Goal: Task Accomplishment & Management: Use online tool/utility

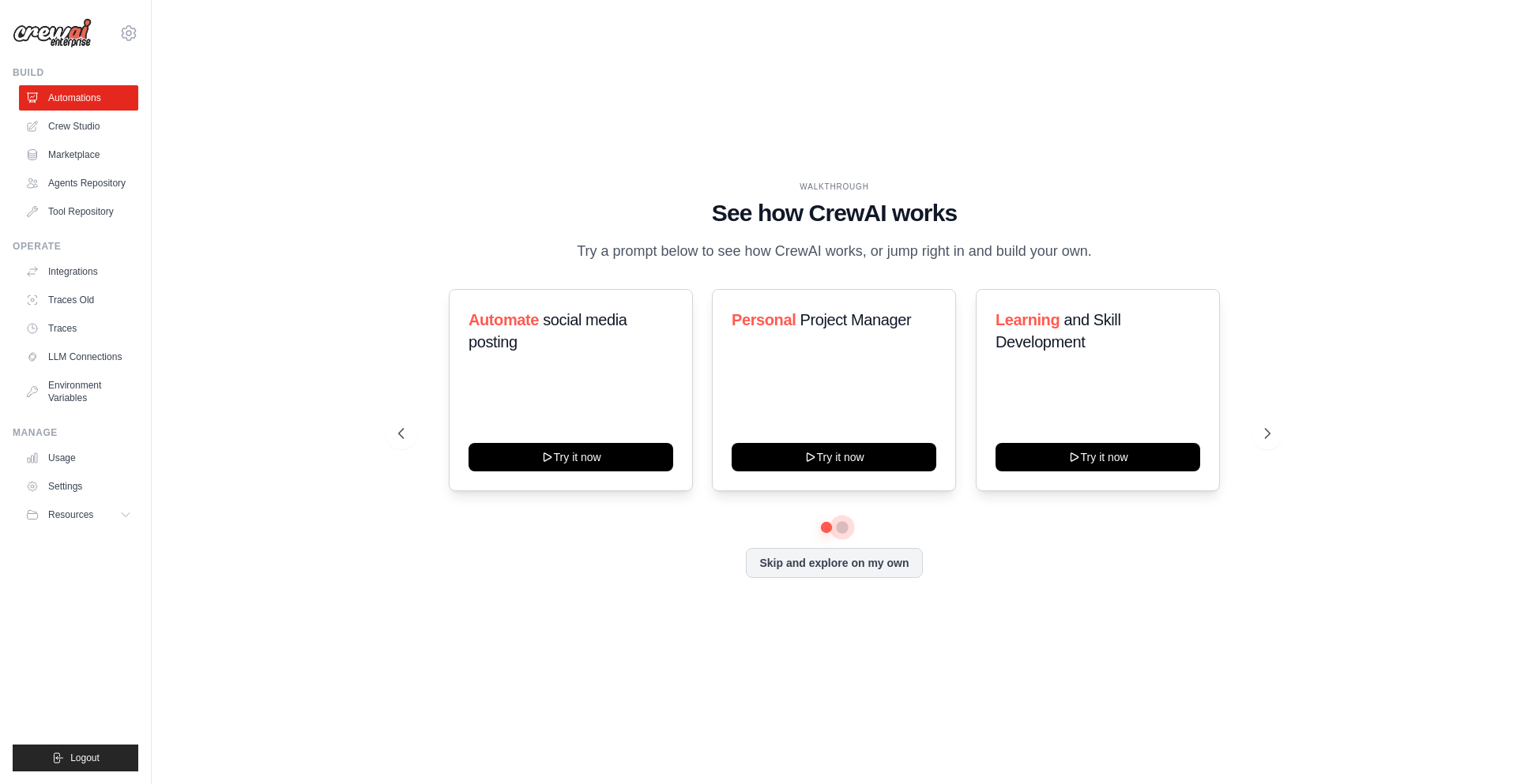
click at [839, 530] on button at bounding box center [842, 527] width 13 height 13
click at [821, 536] on div "Automate social media posting Try it now Personal Project Manager Try it now Le…" at bounding box center [834, 433] width 872 height 289
click at [831, 530] on button at bounding box center [826, 526] width 11 height 11
click at [843, 528] on button at bounding box center [842, 526] width 11 height 11
click at [830, 535] on div "Automate social media posting Try it now Personal Project Manager Try it now Le…" at bounding box center [834, 433] width 872 height 289
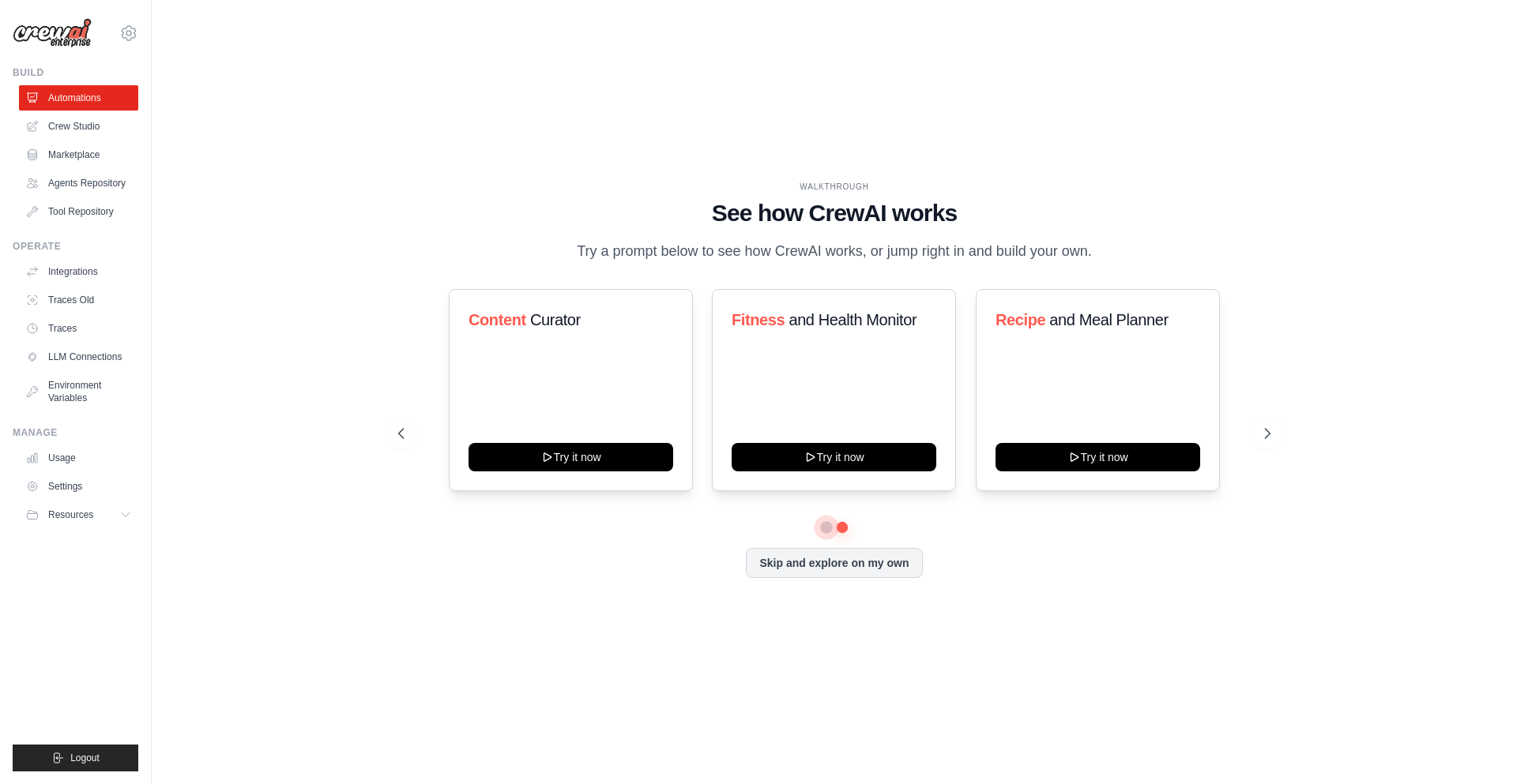
click at [825, 528] on button at bounding box center [826, 526] width 11 height 11
click at [99, 114] on link "Crew Studio" at bounding box center [80, 126] width 119 height 25
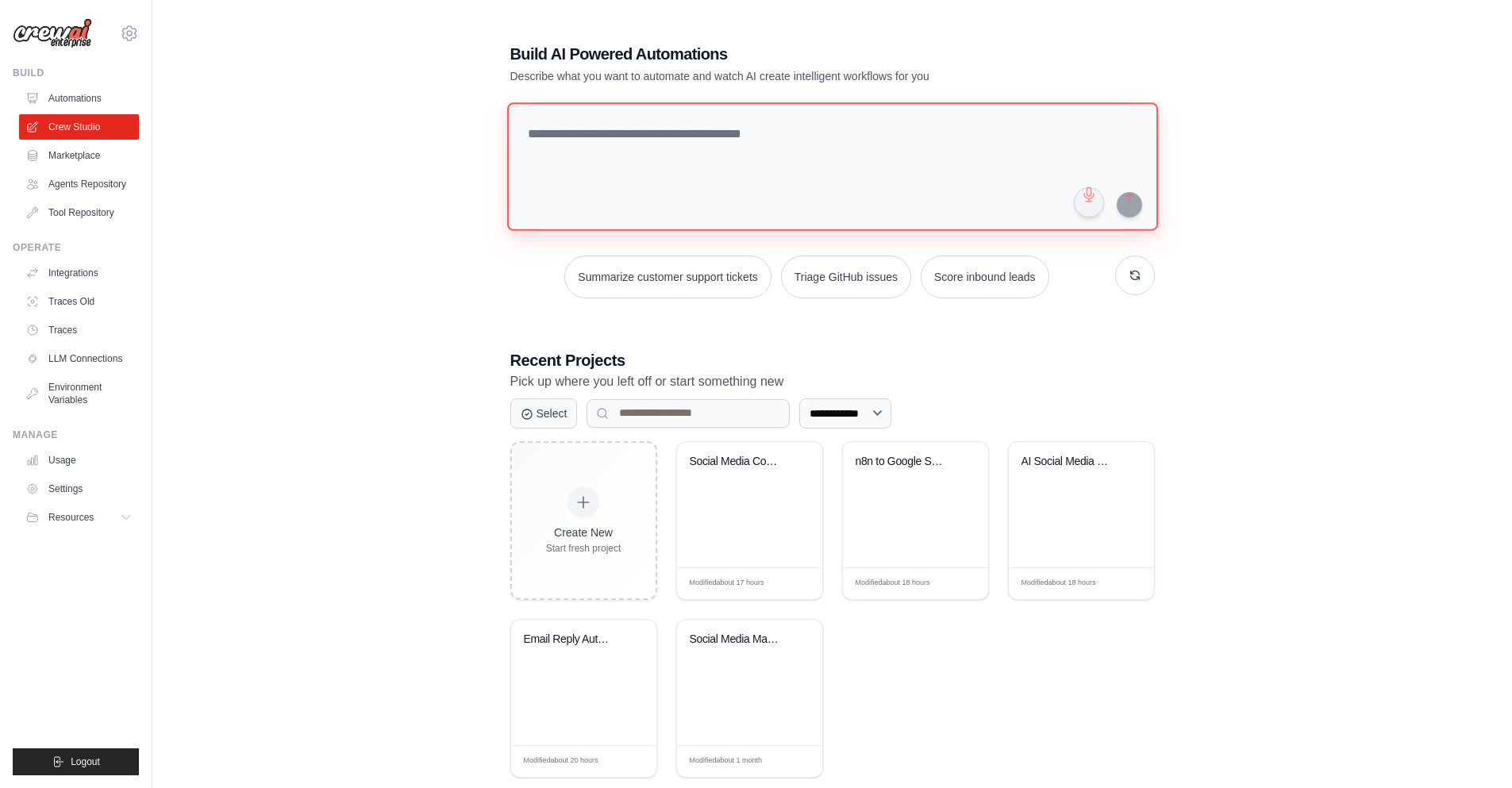
click at [658, 173] on textarea at bounding box center [831, 166] width 651 height 128
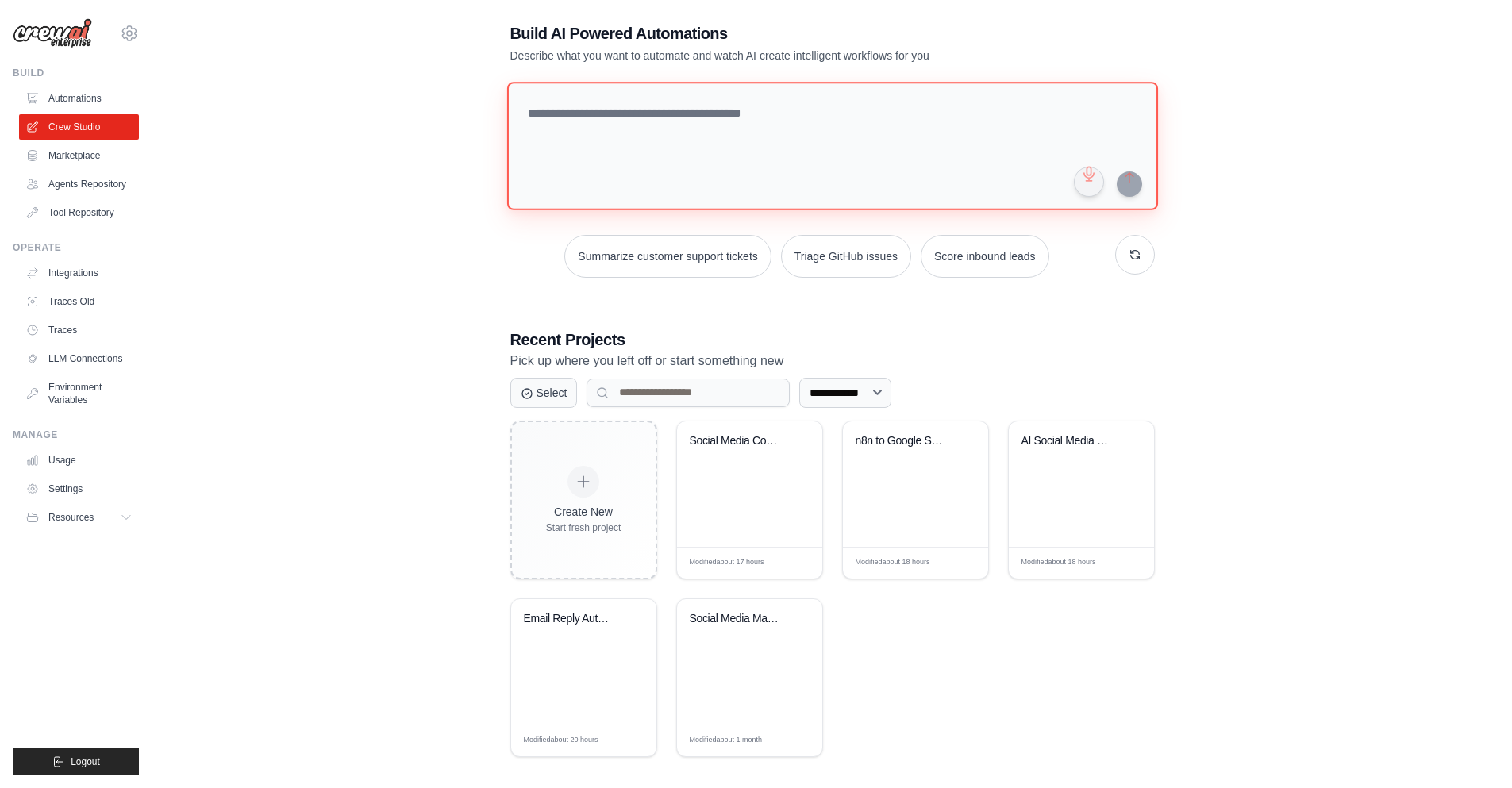
scroll to position [32, 0]
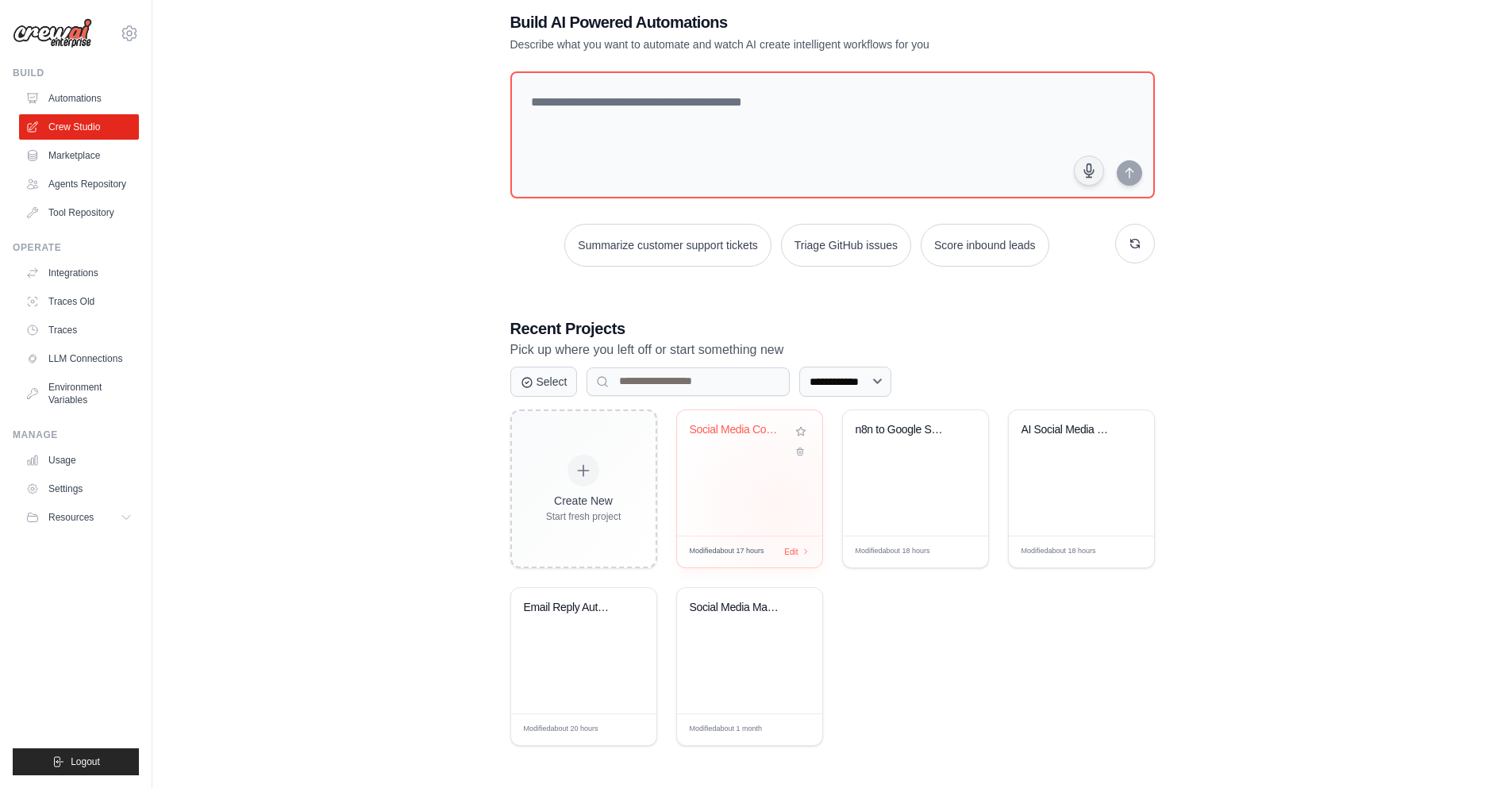
click at [780, 505] on div "Social Media Content Automation" at bounding box center [750, 472] width 146 height 126
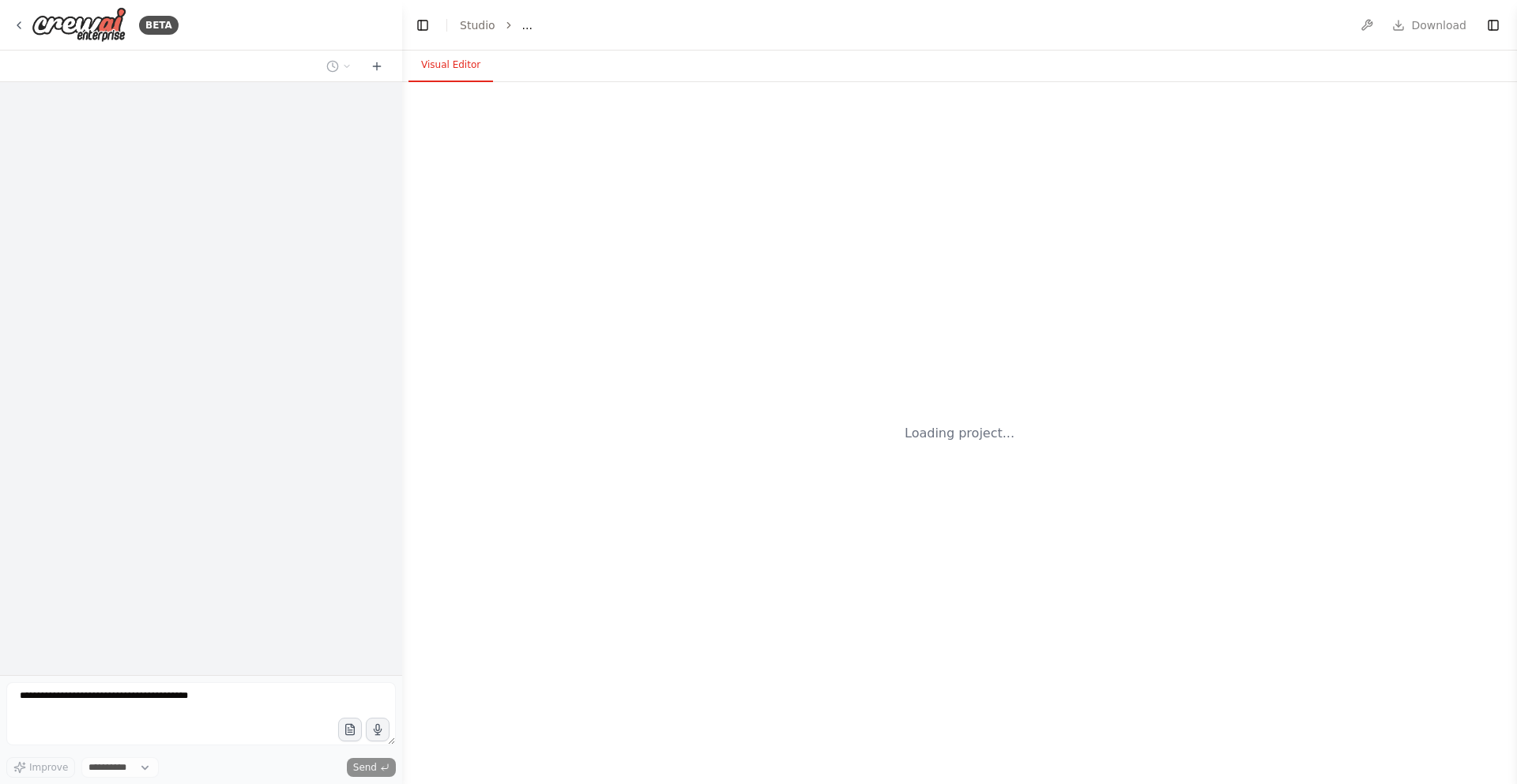
select select "****"
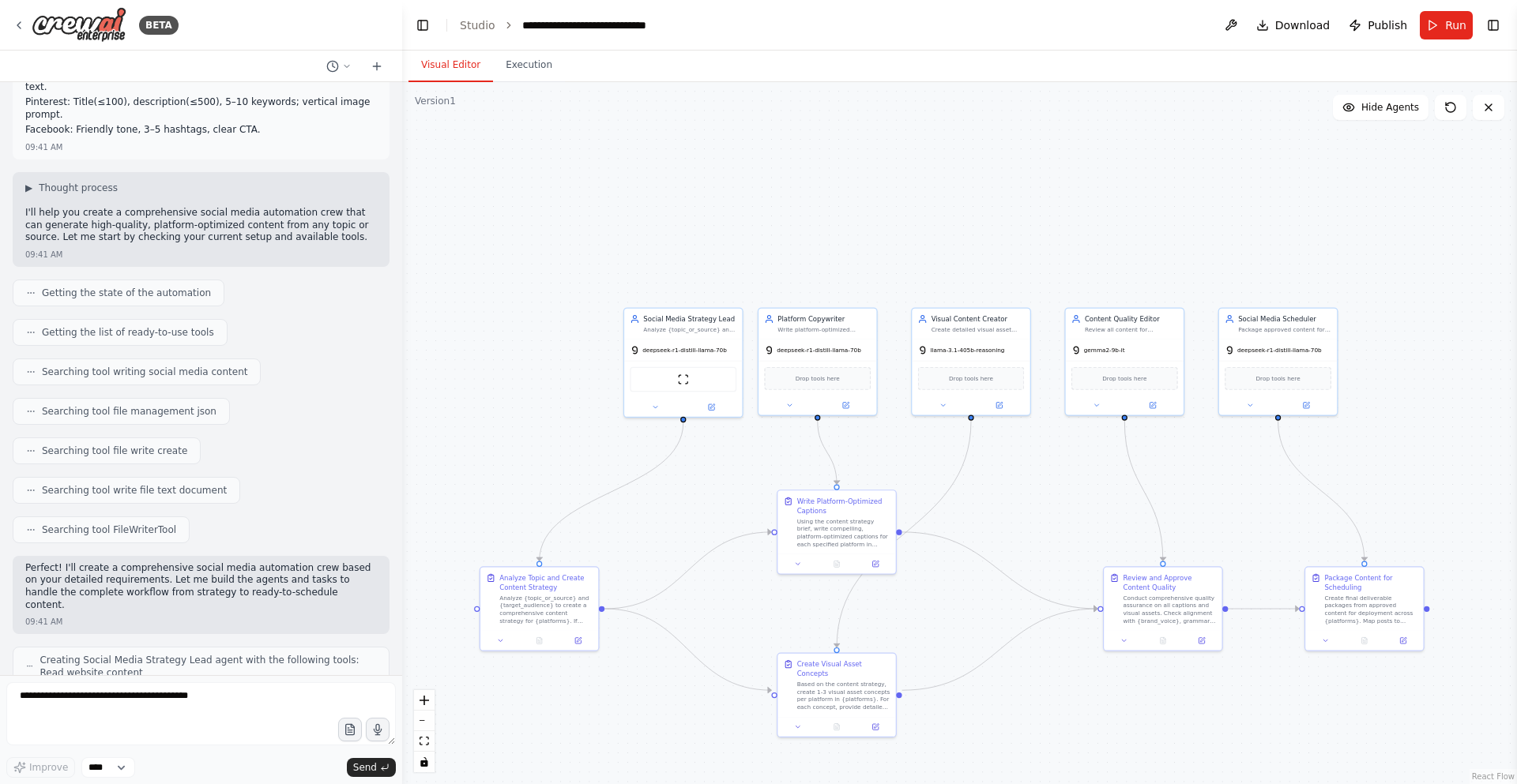
scroll to position [1516, 0]
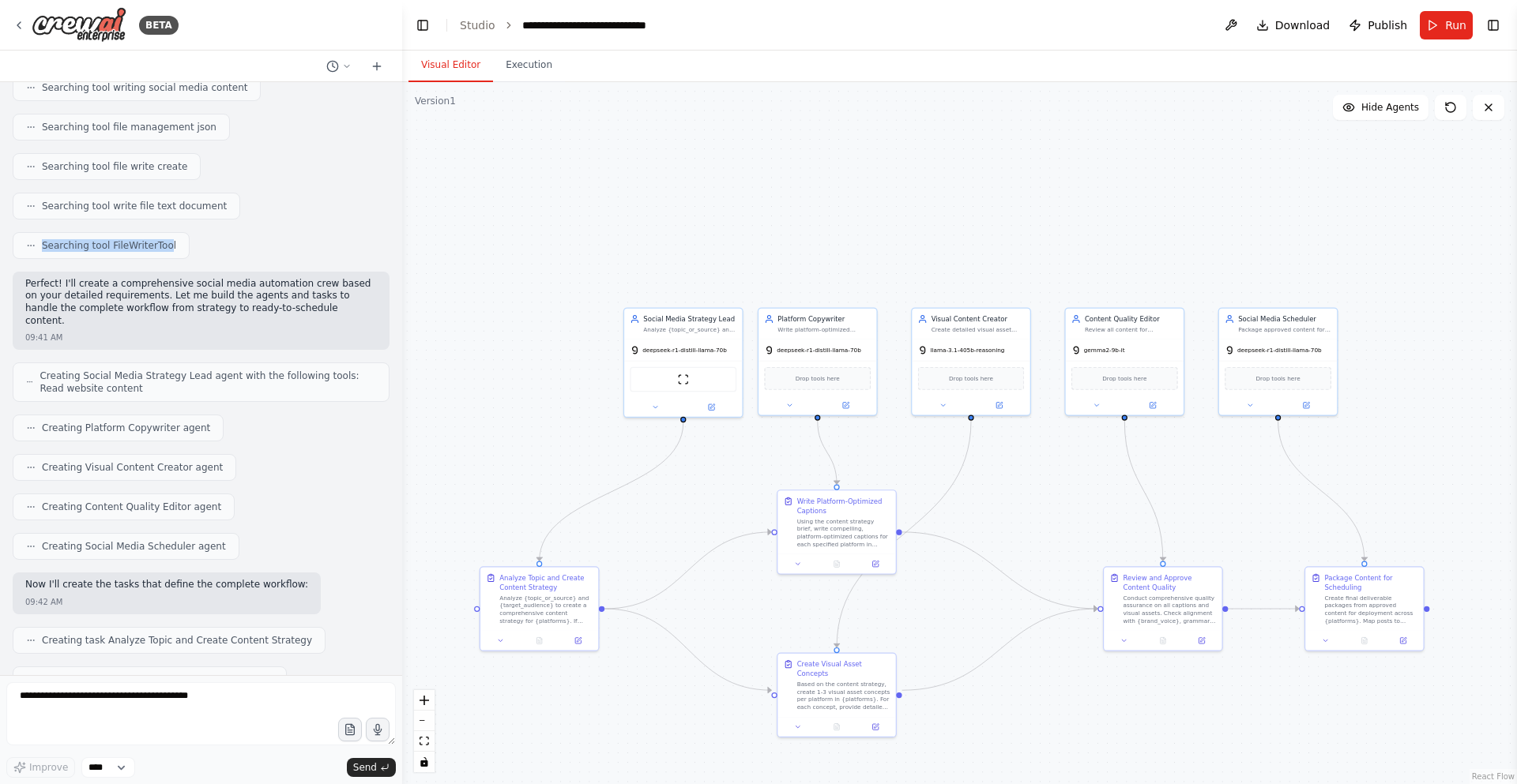
drag, startPoint x: 18, startPoint y: 219, endPoint x: 164, endPoint y: 216, distance: 146.0
click at [164, 232] on div "Searching tool FileWriterTool" at bounding box center [101, 245] width 177 height 27
click at [180, 232] on div "Searching tool FileWriterTool" at bounding box center [201, 245] width 377 height 27
click at [165, 239] on span "Searching tool FileWriterTool" at bounding box center [110, 245] width 135 height 13
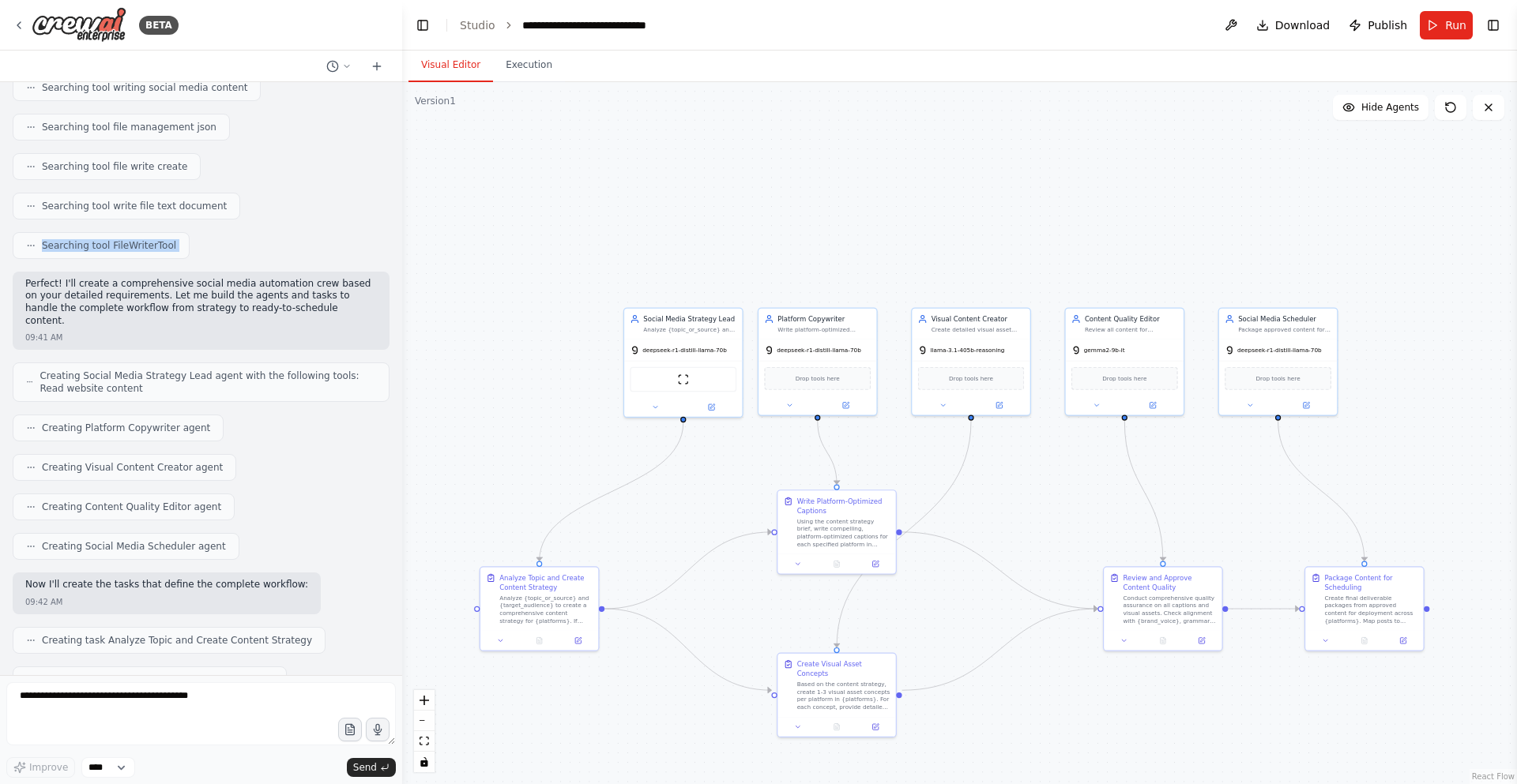
click at [165, 239] on span "Searching tool FileWriterTool" at bounding box center [110, 245] width 135 height 13
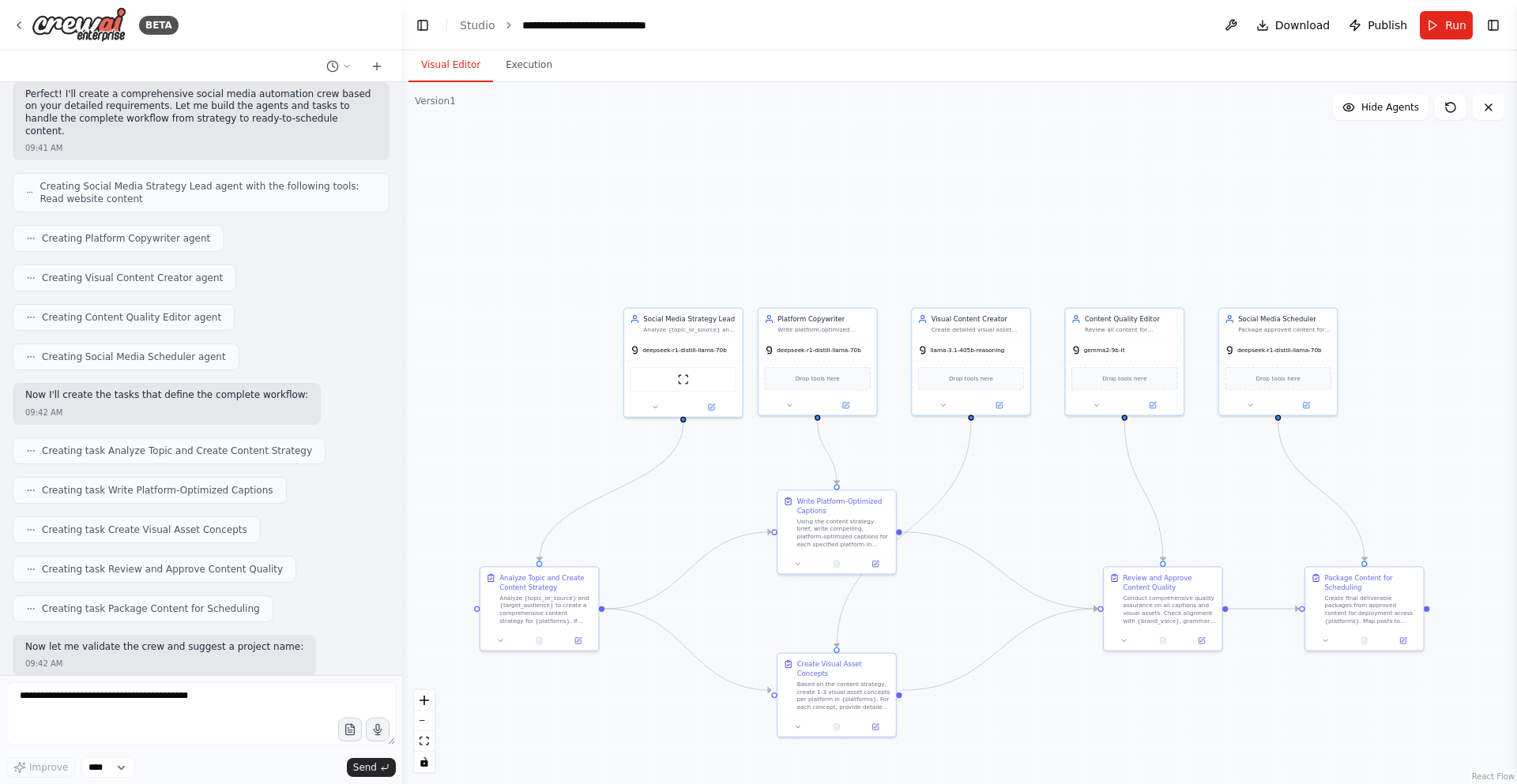
click at [160, 272] on span "Creating Visual Content Creator agent" at bounding box center [133, 278] width 181 height 13
click at [164, 311] on span "Creating Content Quality Editor agent" at bounding box center [132, 317] width 179 height 13
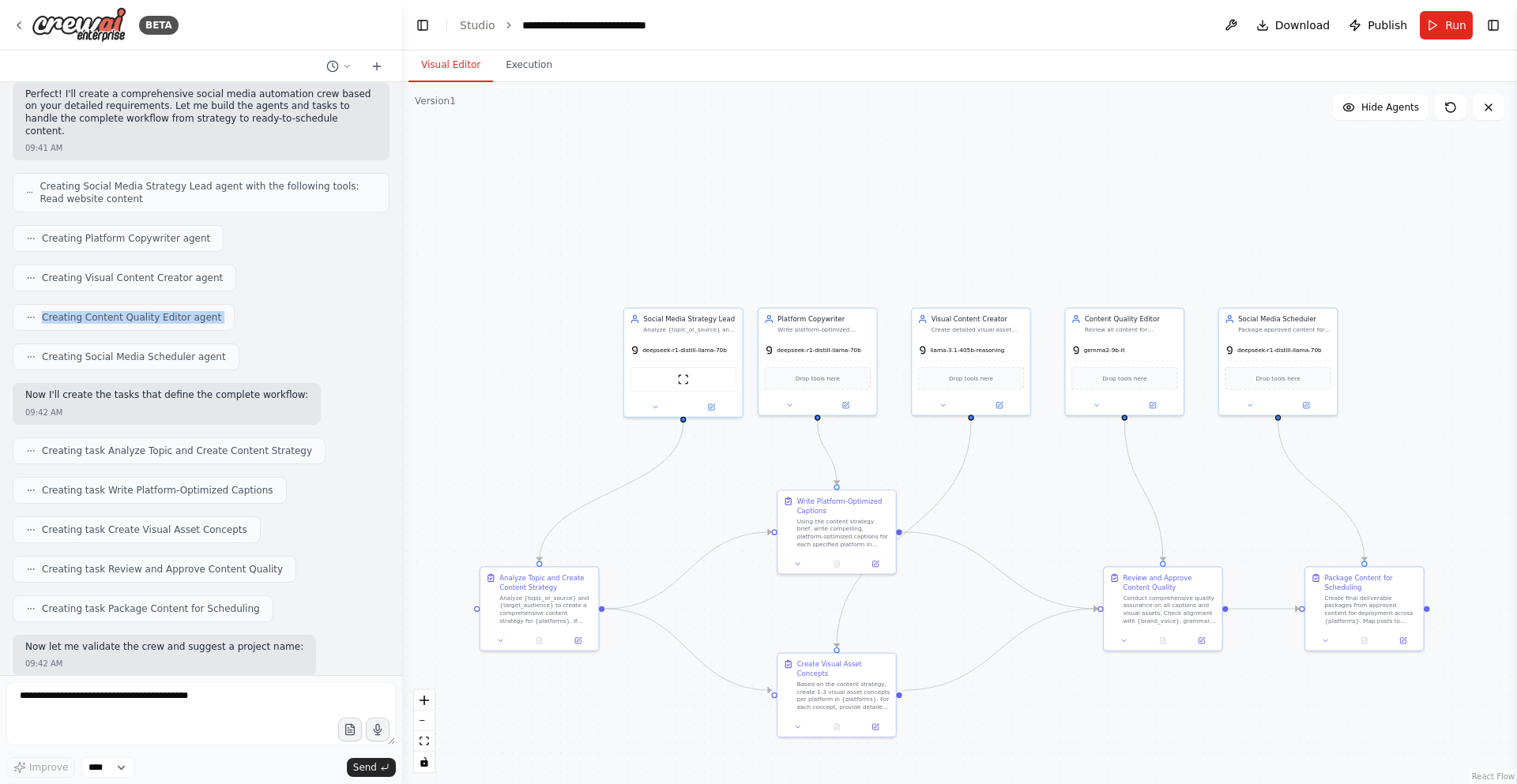
click at [164, 311] on span "Creating Content Quality Editor agent" at bounding box center [132, 317] width 179 height 13
click at [173, 407] on div "09:42 AM" at bounding box center [167, 413] width 283 height 12
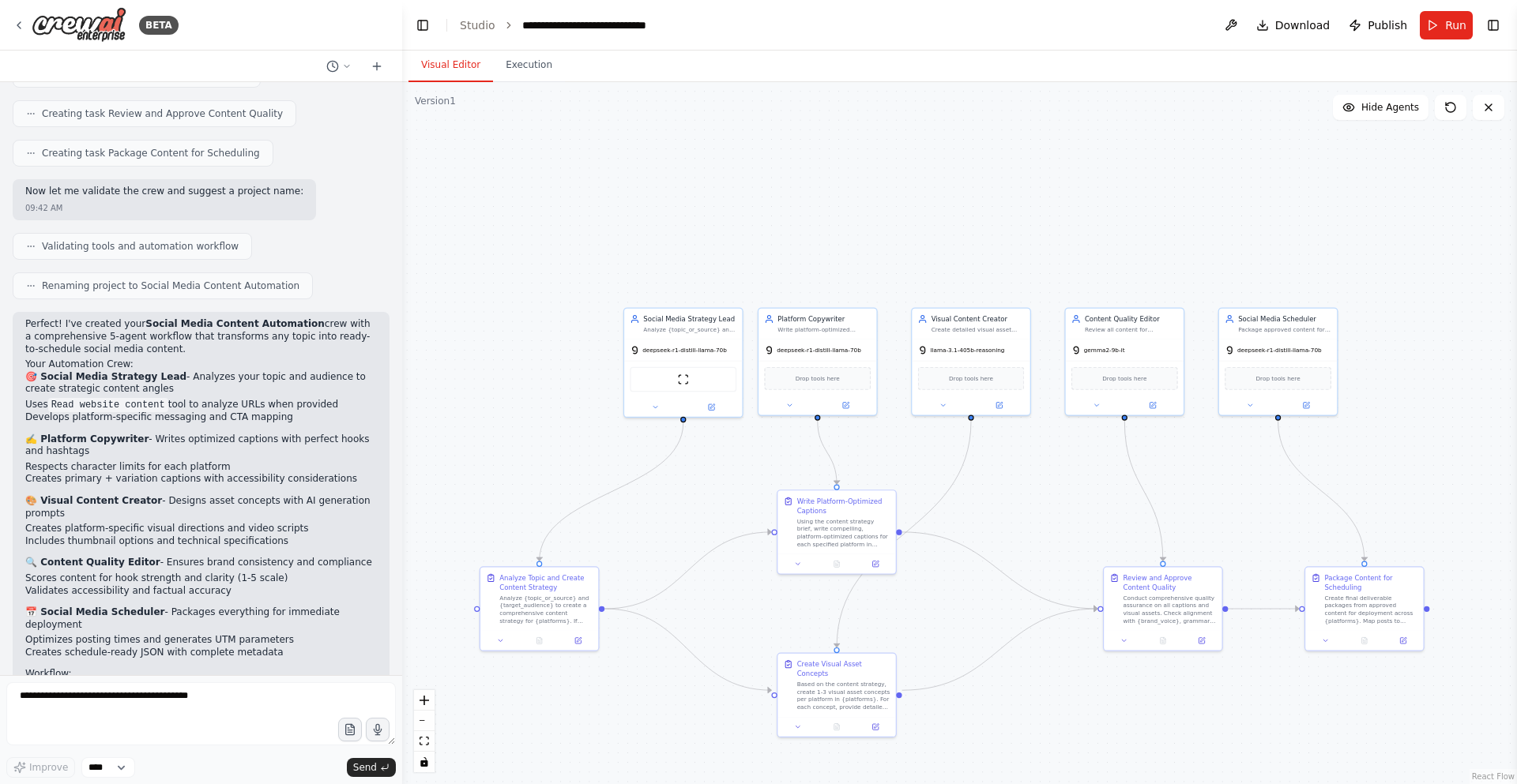
scroll to position [2280, 0]
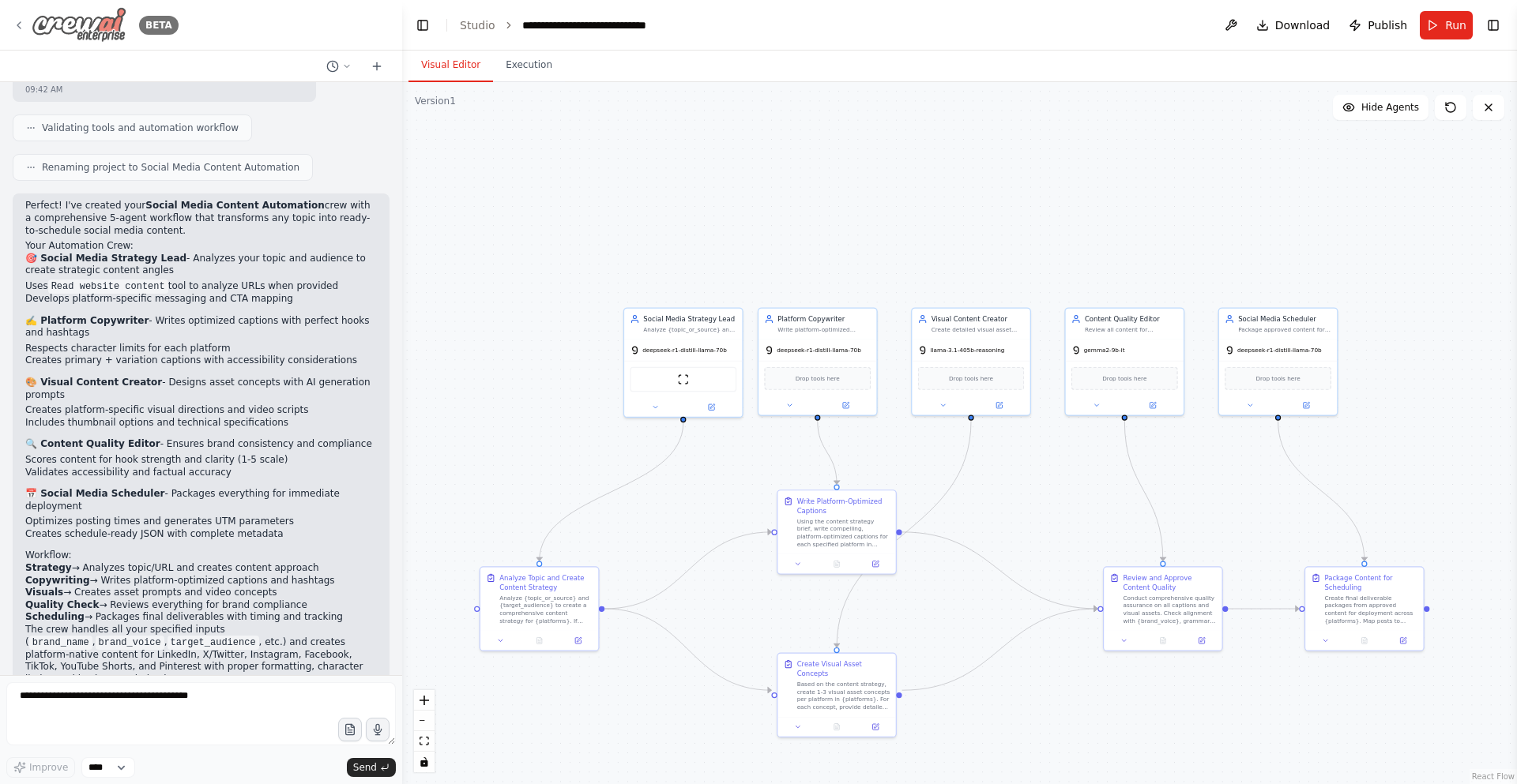
click at [14, 23] on icon at bounding box center [19, 25] width 13 height 13
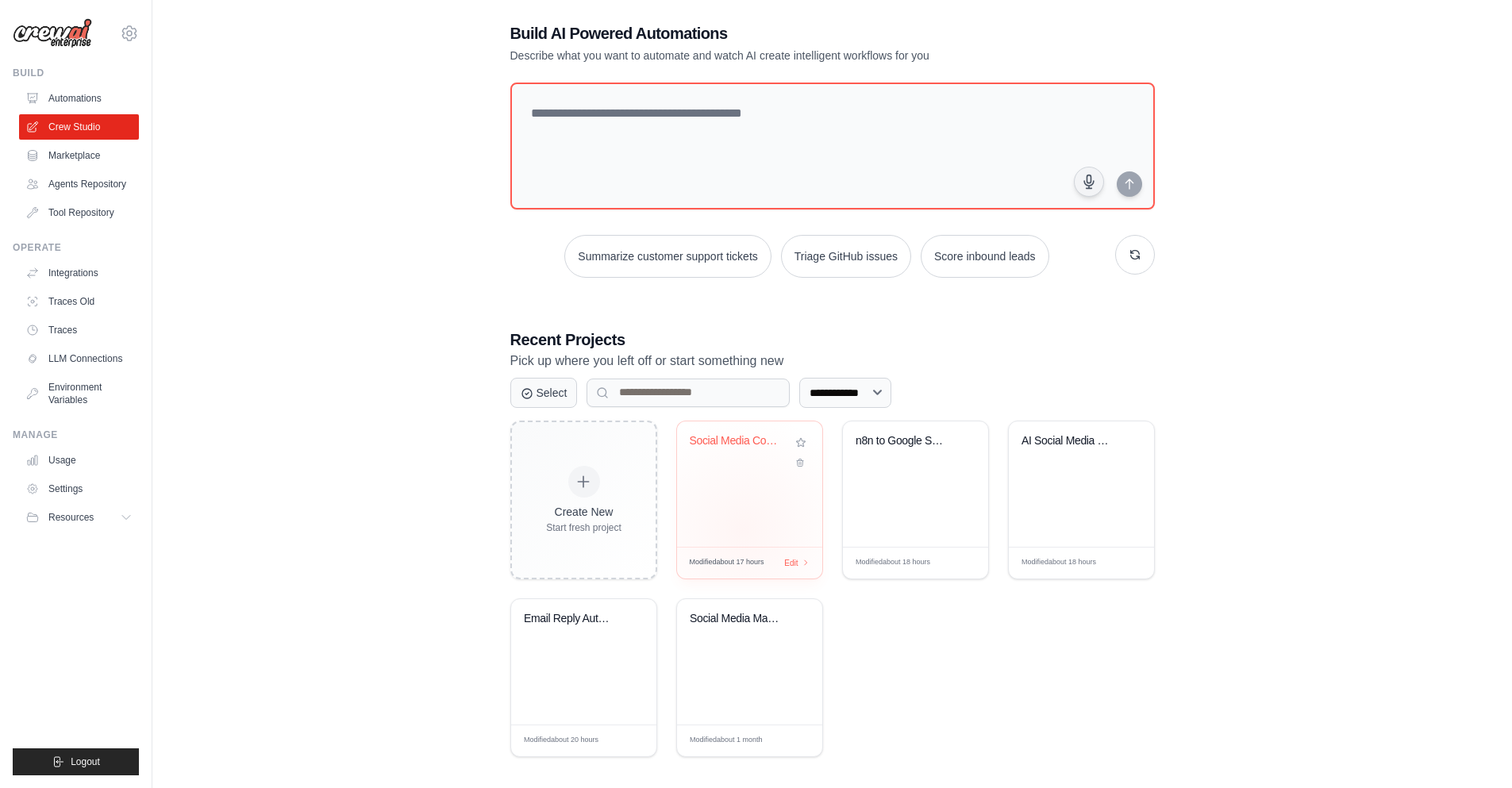
scroll to position [32, 0]
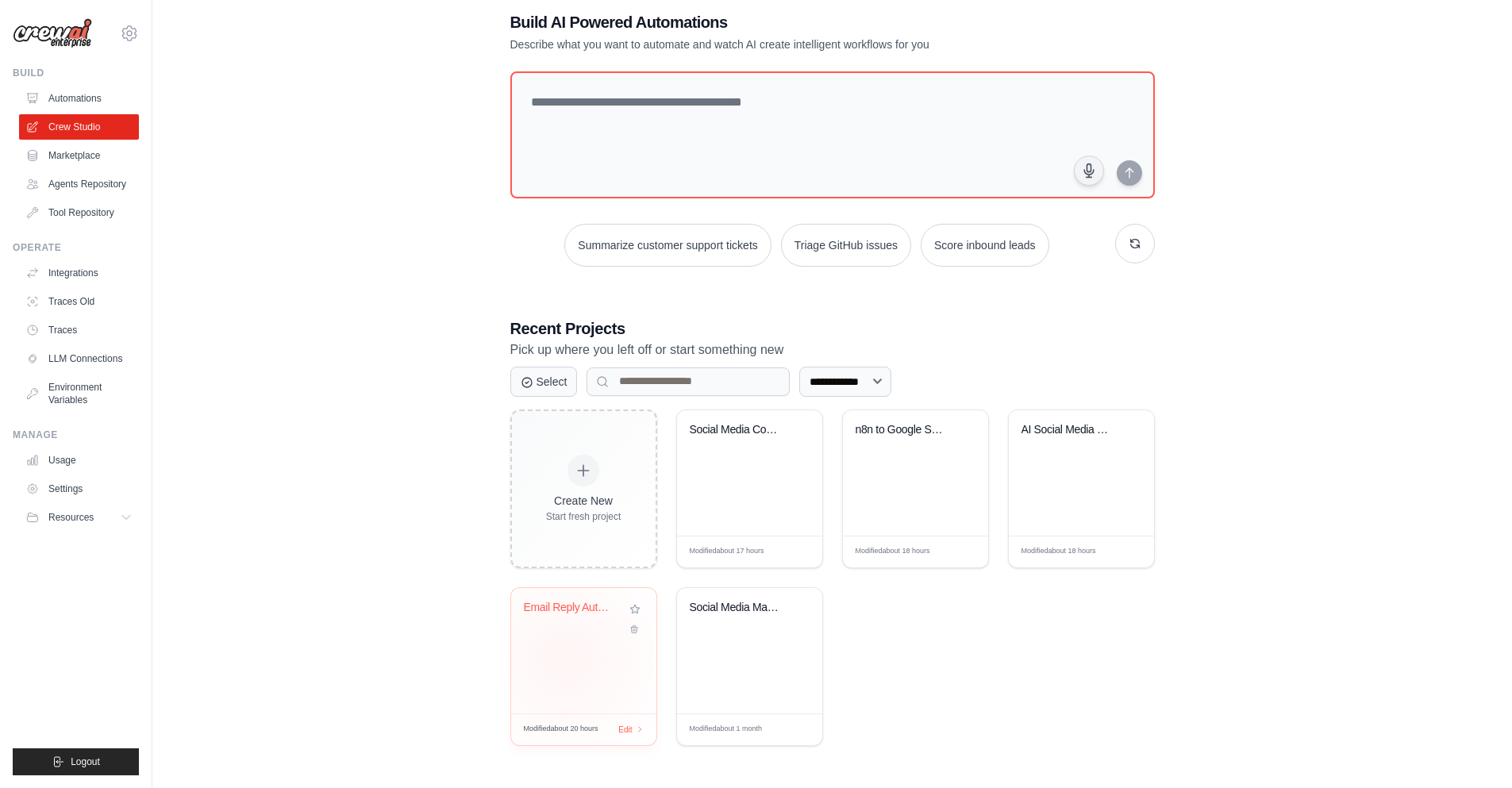
click at [565, 660] on div "Email Reply Automation" at bounding box center [584, 651] width 146 height 126
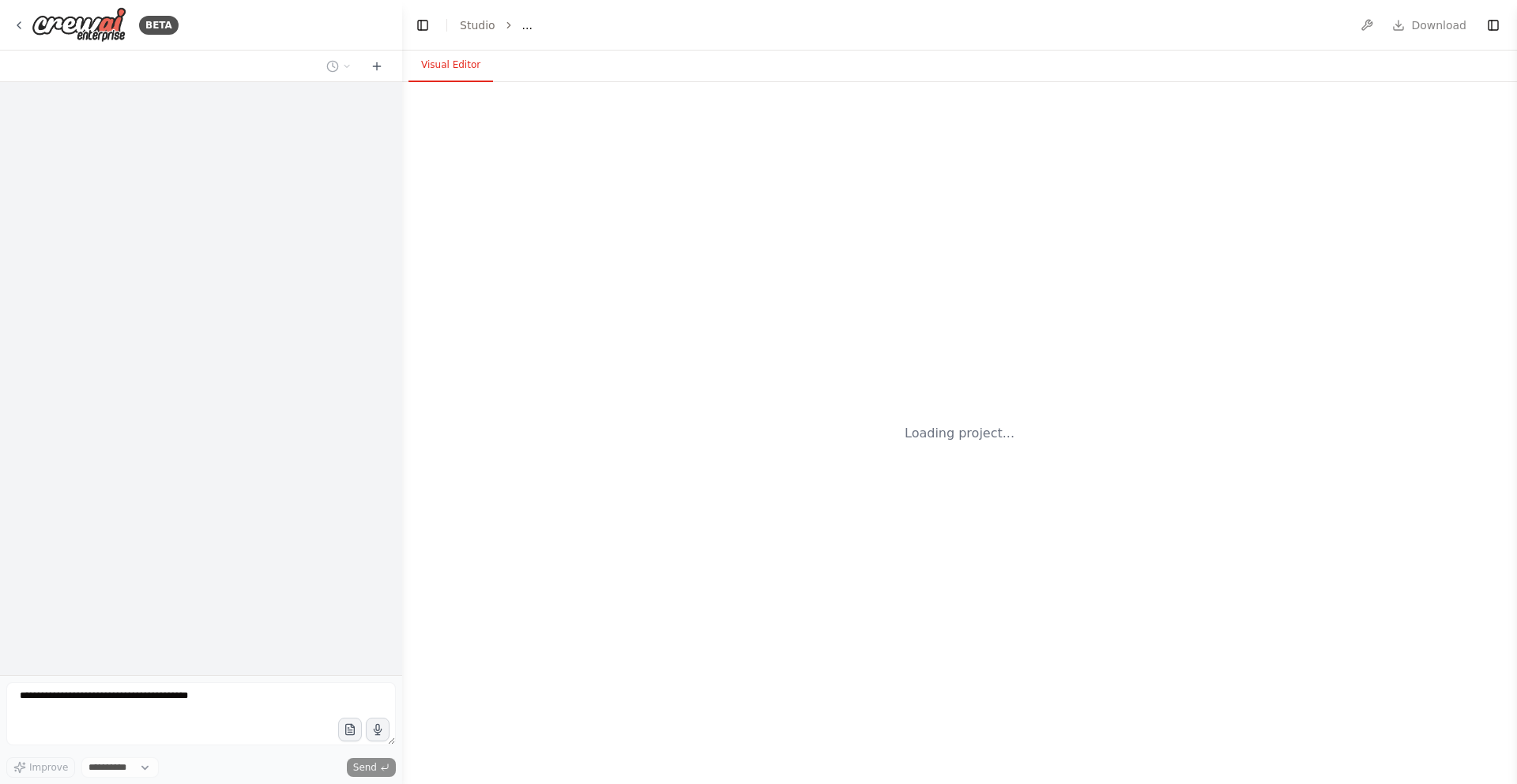
select select "****"
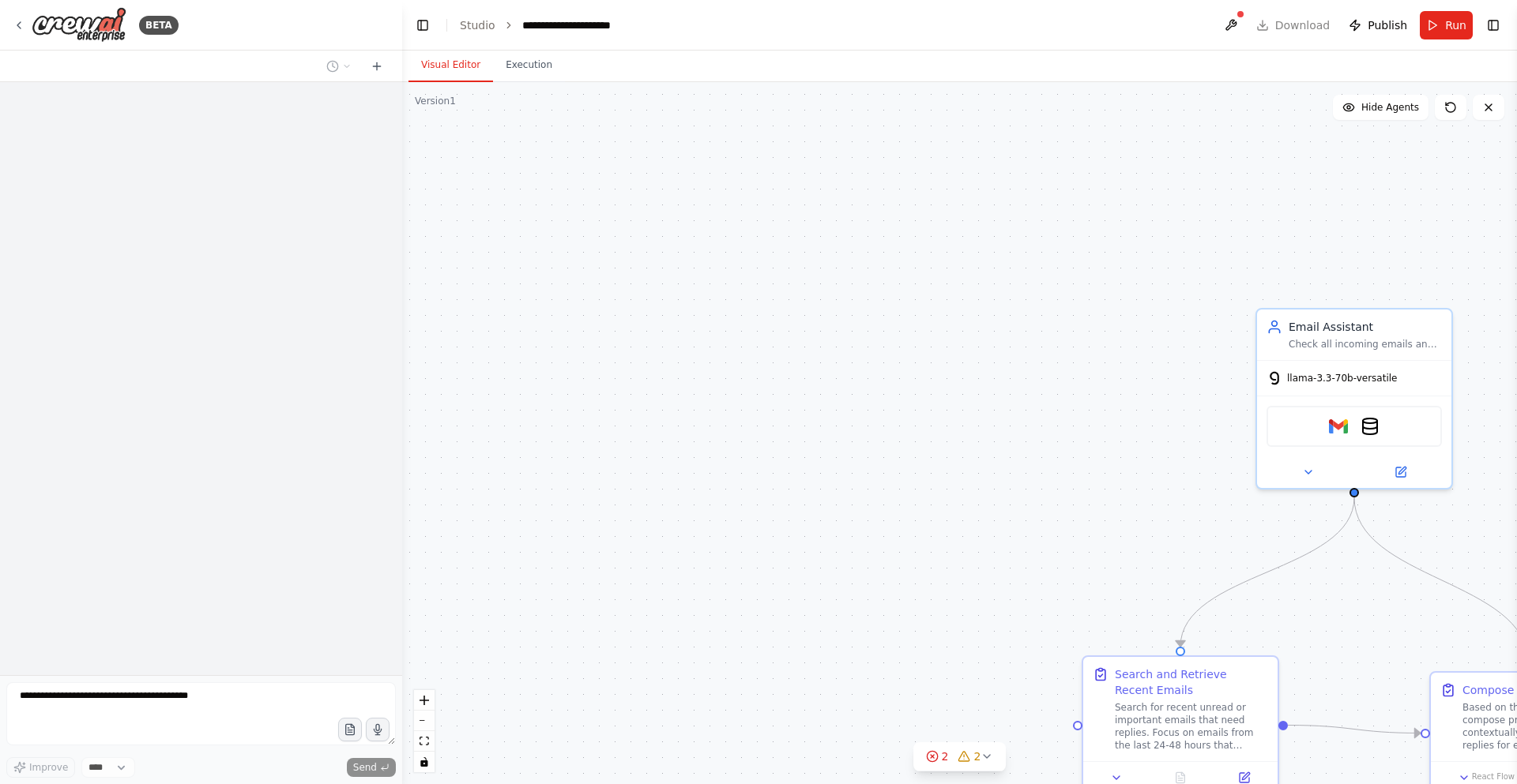
scroll to position [501, 0]
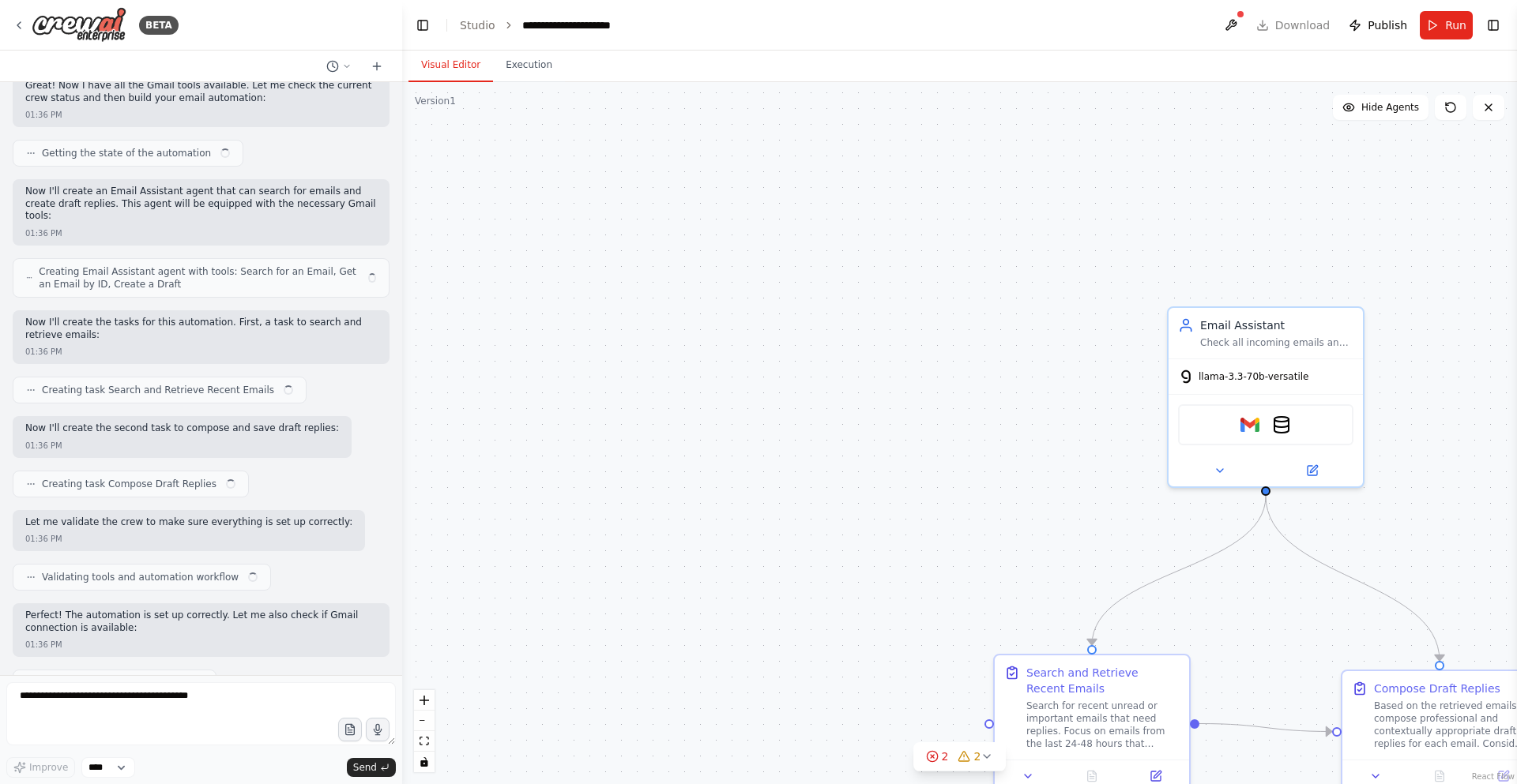
drag, startPoint x: 799, startPoint y: 556, endPoint x: 643, endPoint y: 635, distance: 174.9
click at [643, 635] on div ".deletable-edge-delete-btn { width: 20px; height: 20px; border: 0px solid #ffff…" at bounding box center [960, 433] width 1115 height 702
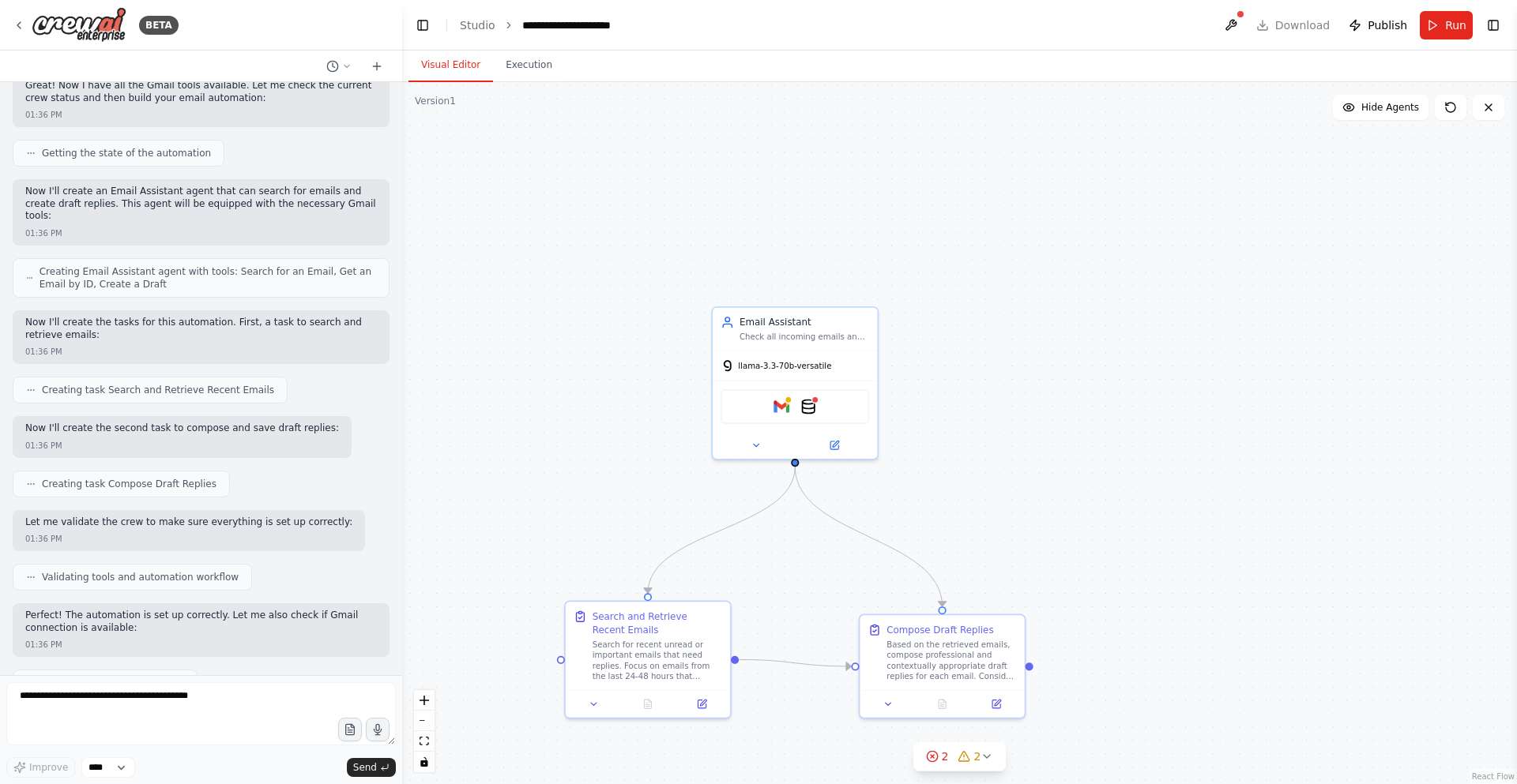
drag, startPoint x: 1331, startPoint y: 461, endPoint x: 951, endPoint y: 430, distance: 381.3
click at [951, 430] on div ".deletable-edge-delete-btn { width: 20px; height: 20px; border: 0px solid #ffff…" at bounding box center [960, 433] width 1115 height 702
click at [962, 610] on div ".deletable-edge-delete-btn { width: 20px; height: 20px; border: 0px solid #ffff…" at bounding box center [960, 433] width 1115 height 702
drag, startPoint x: 955, startPoint y: 663, endPoint x: 946, endPoint y: 644, distance: 21.0
click at [946, 644] on div "Based on the retrieved emails, compose professional and contextually appropriat…" at bounding box center [938, 644] width 129 height 42
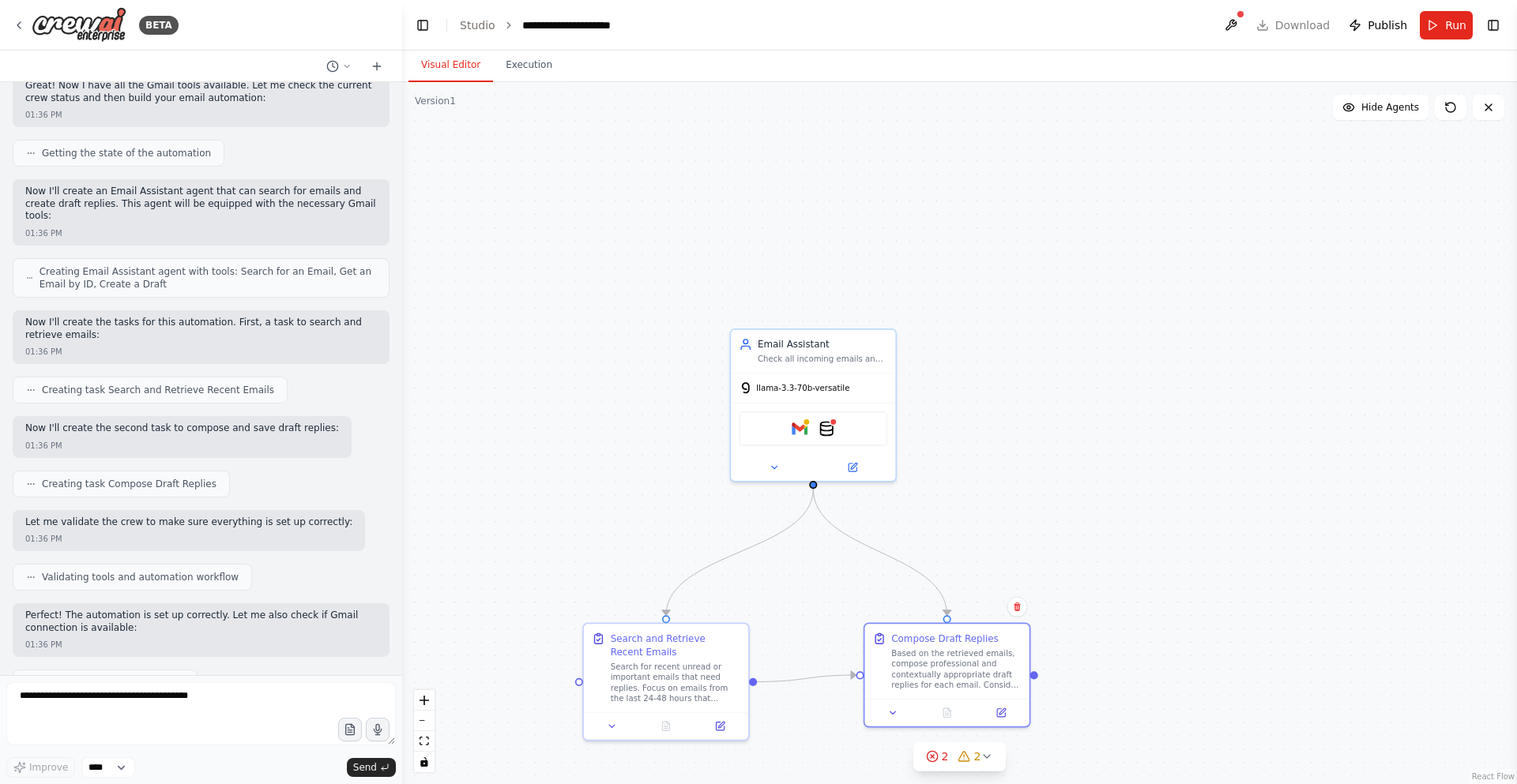
drag, startPoint x: 559, startPoint y: 259, endPoint x: 577, endPoint y: 280, distance: 27.7
click at [577, 280] on div ".deletable-edge-delete-btn { width: 20px; height: 20px; border: 0px solid #ffff…" at bounding box center [960, 433] width 1115 height 702
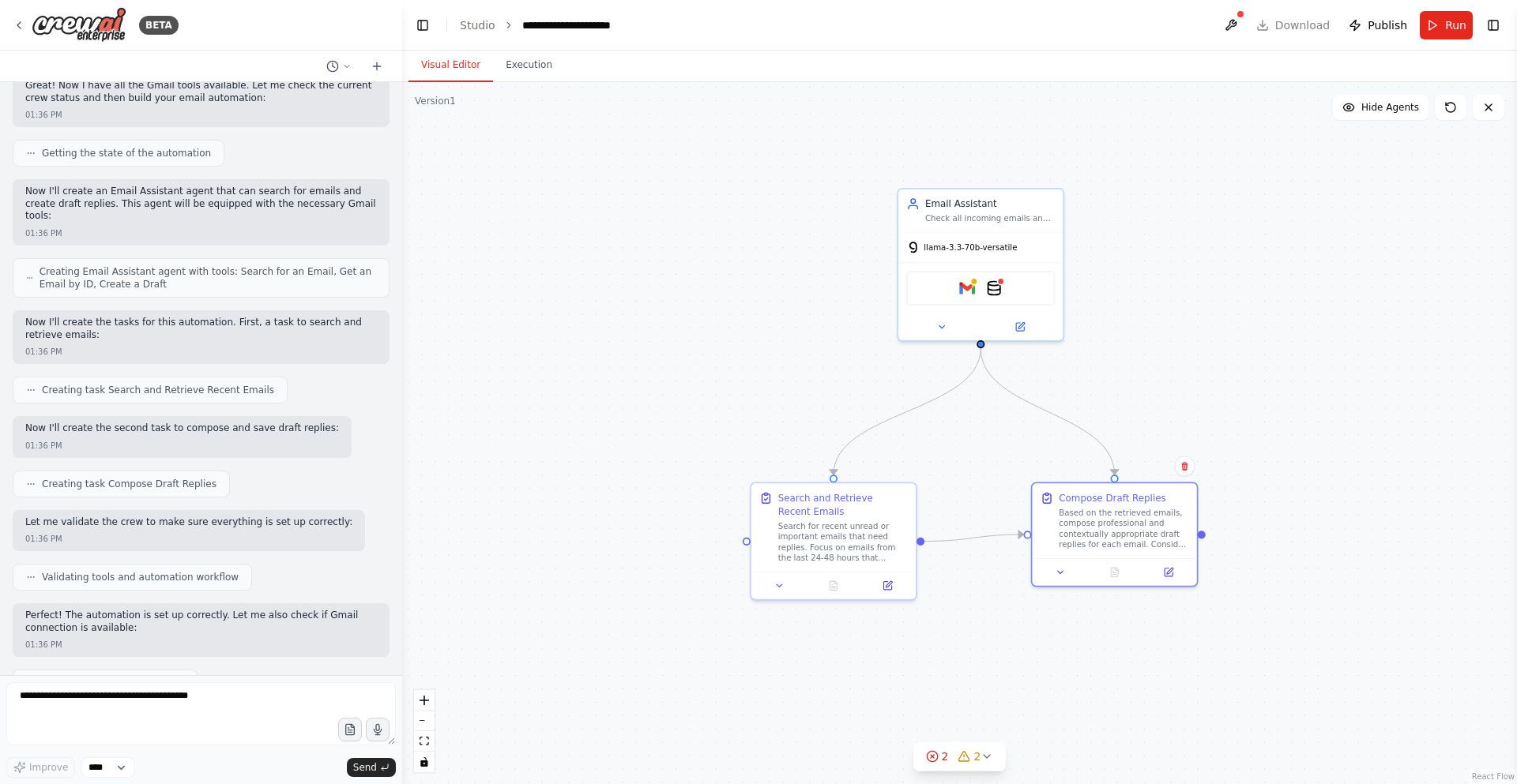
drag, startPoint x: 735, startPoint y: 268, endPoint x: 902, endPoint y: 129, distance: 217.3
click at [902, 129] on div ".deletable-edge-delete-btn { width: 20px; height: 20px; border: 0px solid #ffff…" at bounding box center [960, 433] width 1115 height 702
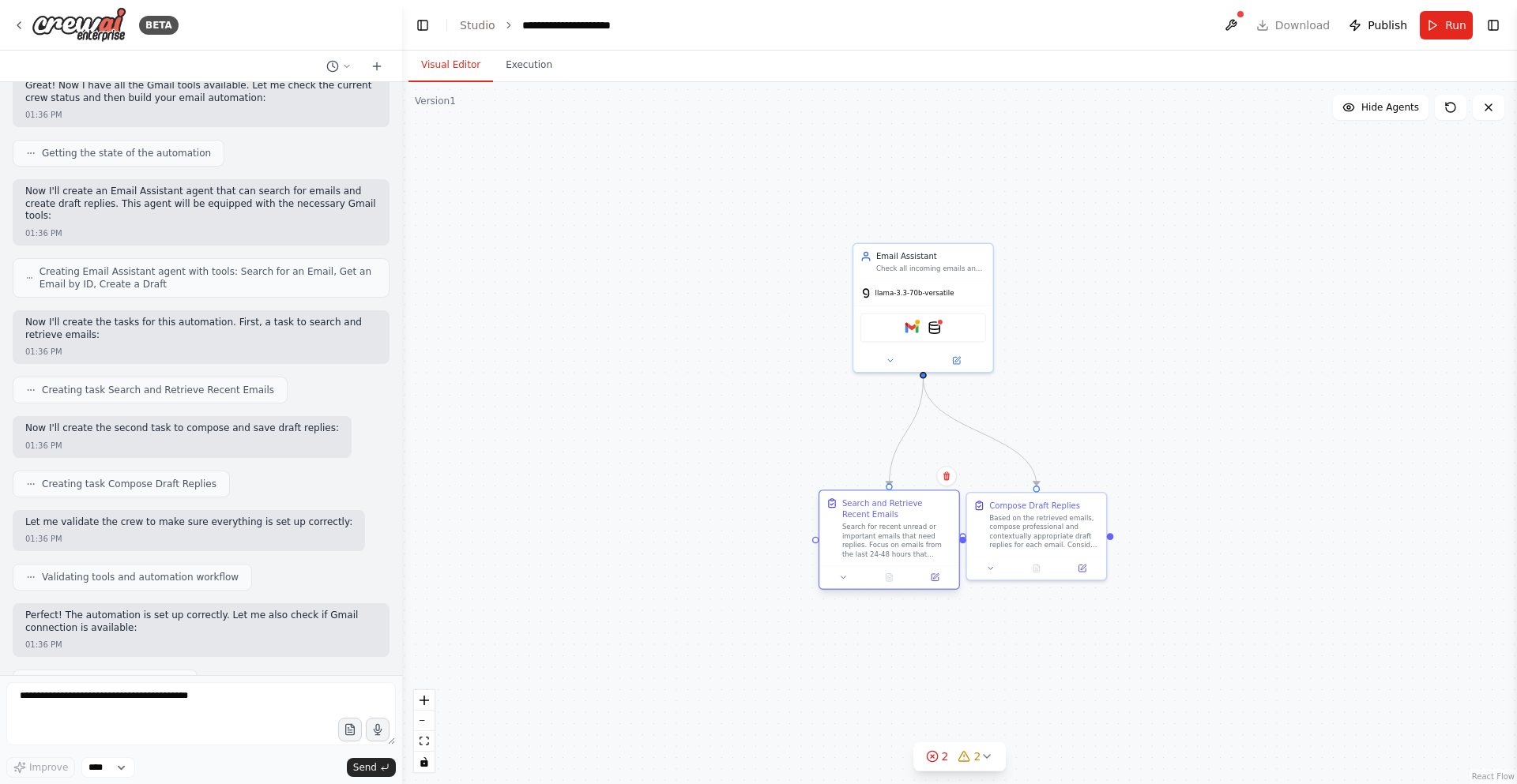
drag, startPoint x: 783, startPoint y: 553, endPoint x: 875, endPoint y: 550, distance: 92.0
click at [874, 550] on div "Search for recent unread or important emails that need replies. Focus on emails…" at bounding box center [897, 541] width 110 height 36
click at [1187, 426] on div ".deletable-edge-delete-btn { width: 20px; height: 20px; border: 0px solid #ffff…" at bounding box center [960, 433] width 1115 height 702
click at [1086, 526] on div "Based on the retrieved emails, compose professional and contextually appropriat…" at bounding box center [1044, 541] width 110 height 36
click at [1269, 419] on div ".deletable-edge-delete-btn { width: 20px; height: 20px; border: 0px solid #ffff…" at bounding box center [960, 433] width 1115 height 702
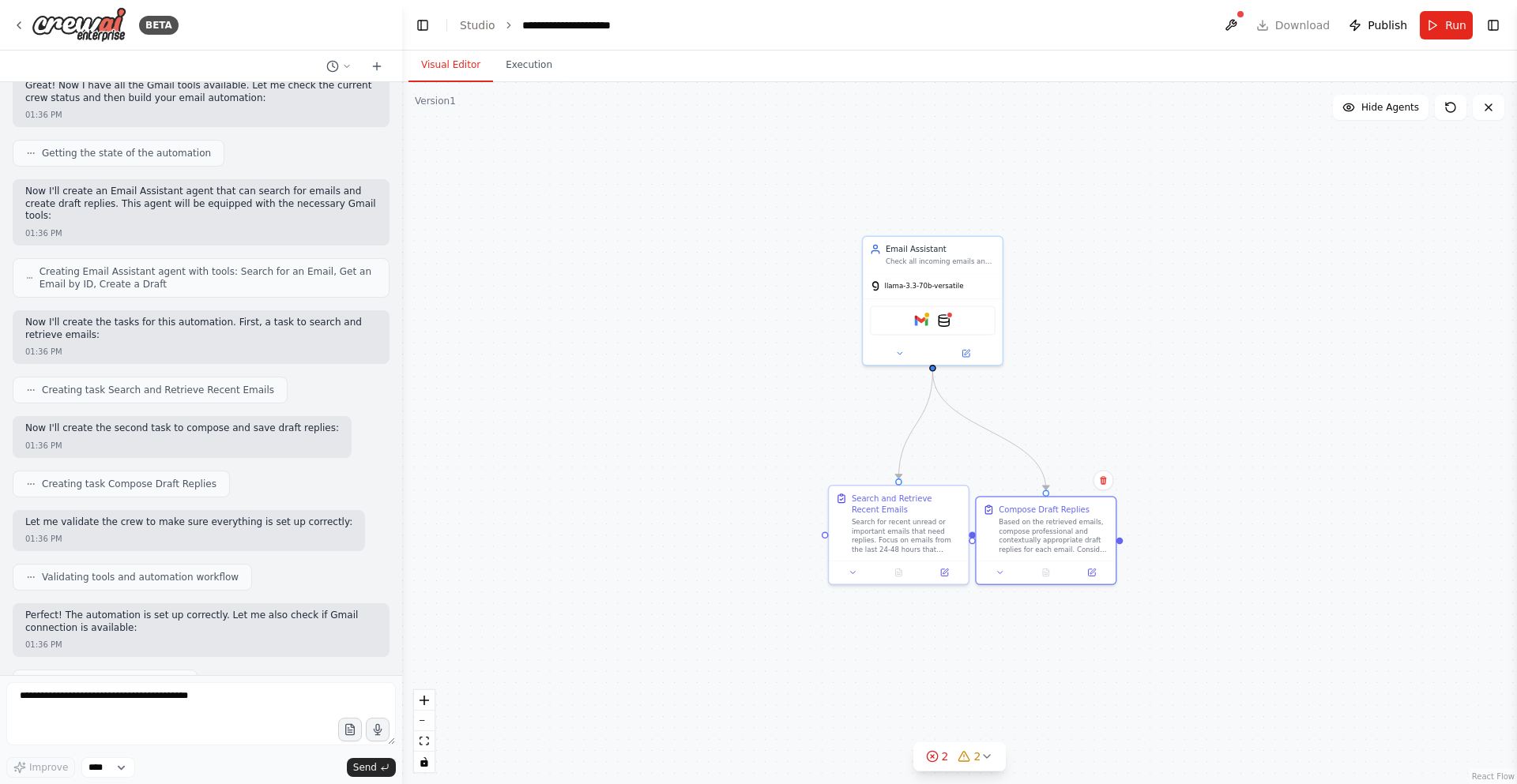
drag, startPoint x: 1121, startPoint y: 539, endPoint x: 1130, endPoint y: 531, distance: 12.0
click at [1130, 531] on div ".deletable-edge-delete-btn { width: 20px; height: 20px; border: 0px solid #ffff…" at bounding box center [960, 433] width 1115 height 702
click at [790, 571] on div ".deletable-edge-delete-btn { width: 20px; height: 20px; border: 0px solid #ffff…" at bounding box center [960, 433] width 1115 height 702
drag, startPoint x: 857, startPoint y: 534, endPoint x: 796, endPoint y: 542, distance: 61.5
click at [796, 542] on div "Search for recent unread or important emails that need replies. Focus on emails…" at bounding box center [828, 543] width 110 height 36
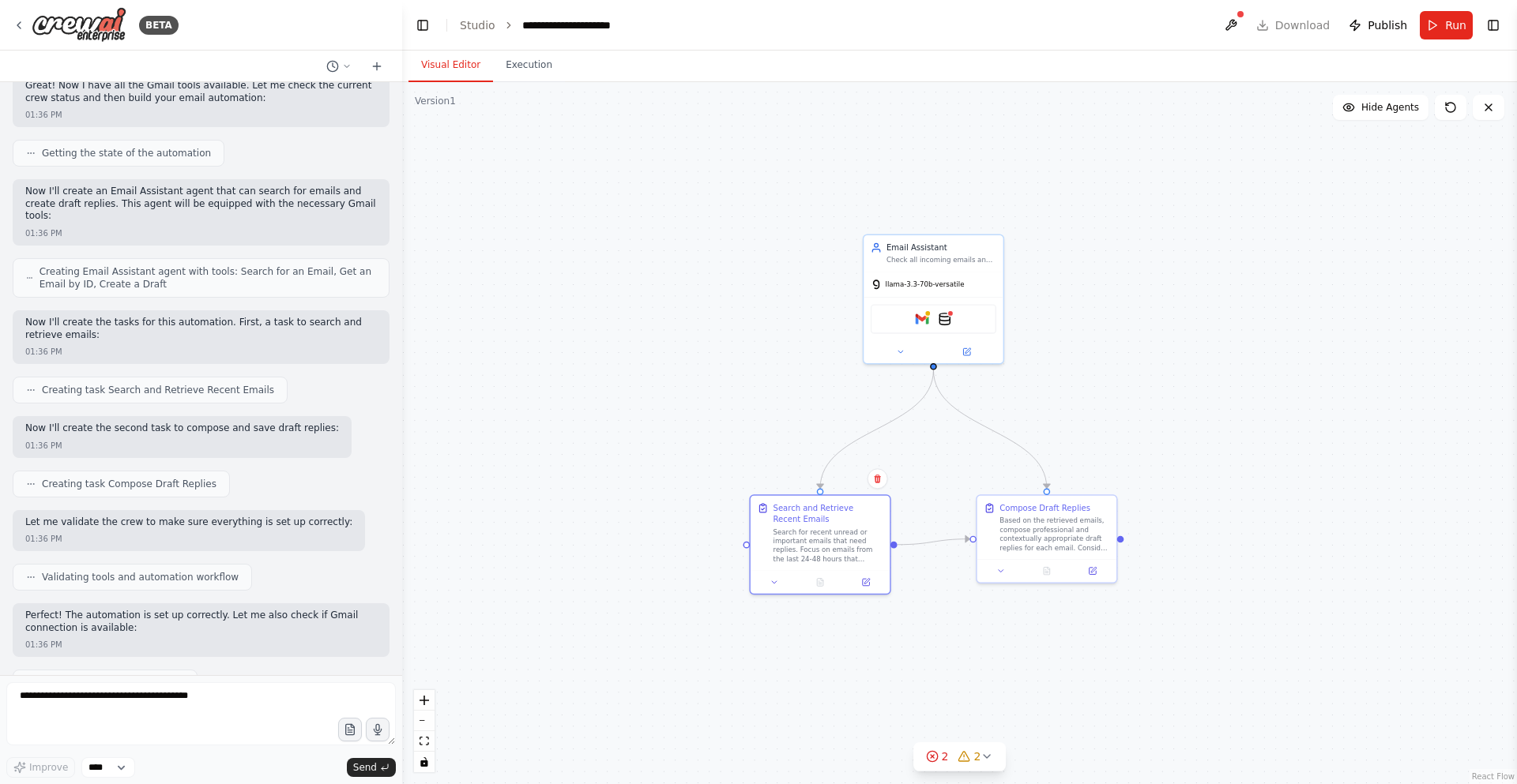
click at [1042, 683] on div ".deletable-edge-delete-btn { width: 20px; height: 20px; border: 0px solid #ffff…" at bounding box center [960, 433] width 1115 height 702
